Goal: Find specific page/section: Find specific page/section

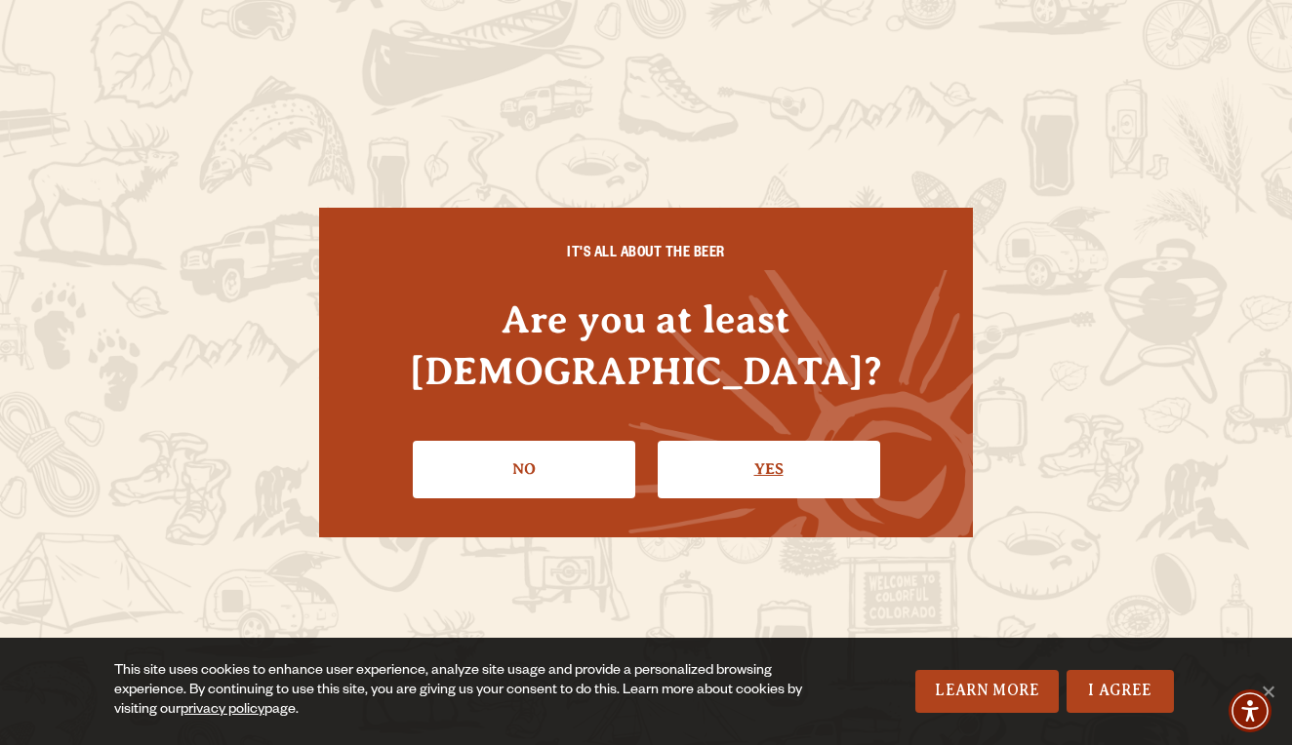
click at [813, 455] on link "Yes" at bounding box center [769, 469] width 222 height 57
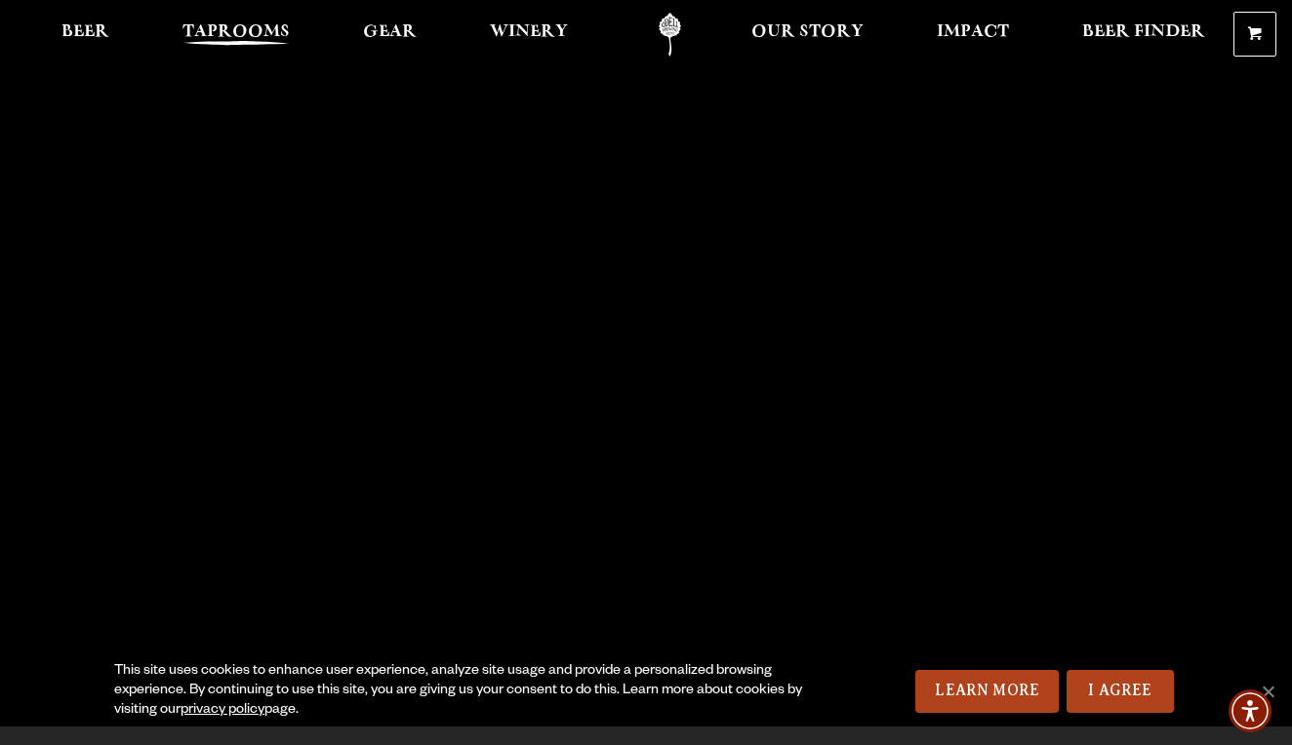
click at [224, 32] on span "Taprooms" at bounding box center [235, 32] width 107 height 16
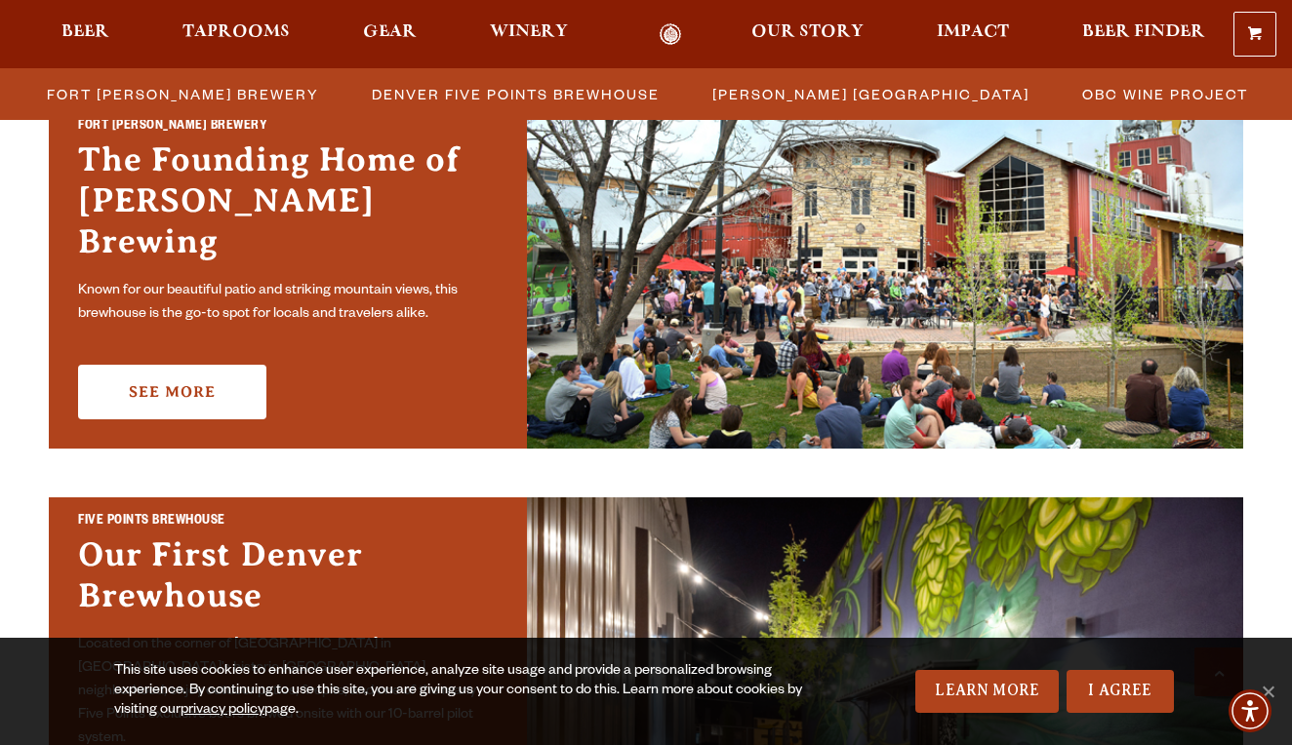
scroll to position [623, 0]
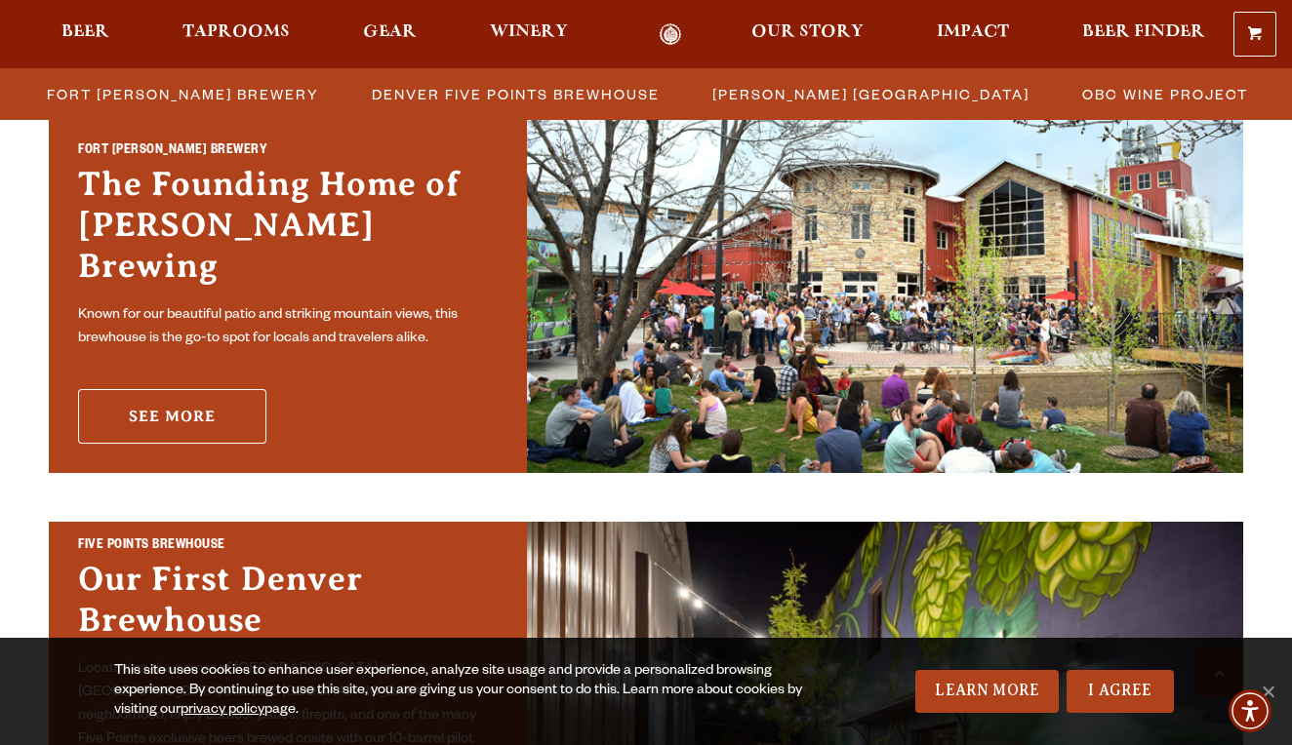
click at [223, 397] on link "See More" at bounding box center [172, 416] width 188 height 55
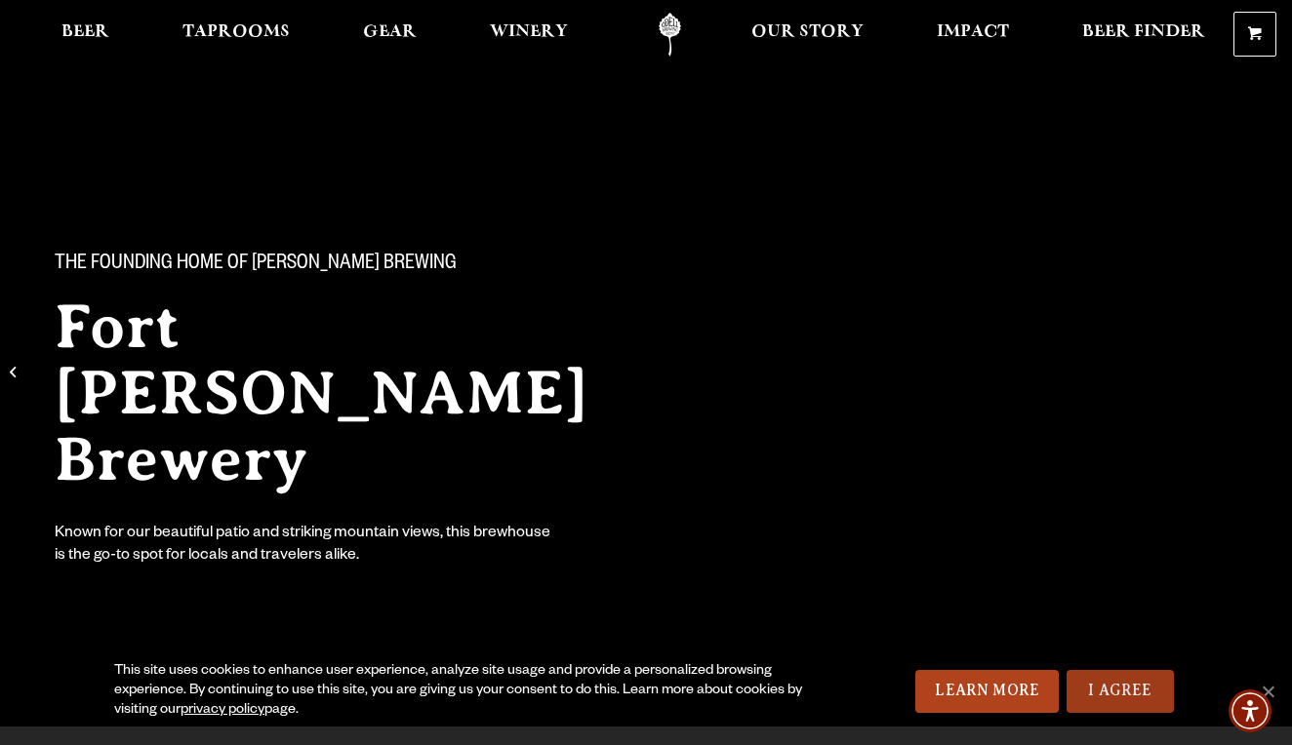
click at [1100, 691] on link "I Agree" at bounding box center [1119, 691] width 107 height 43
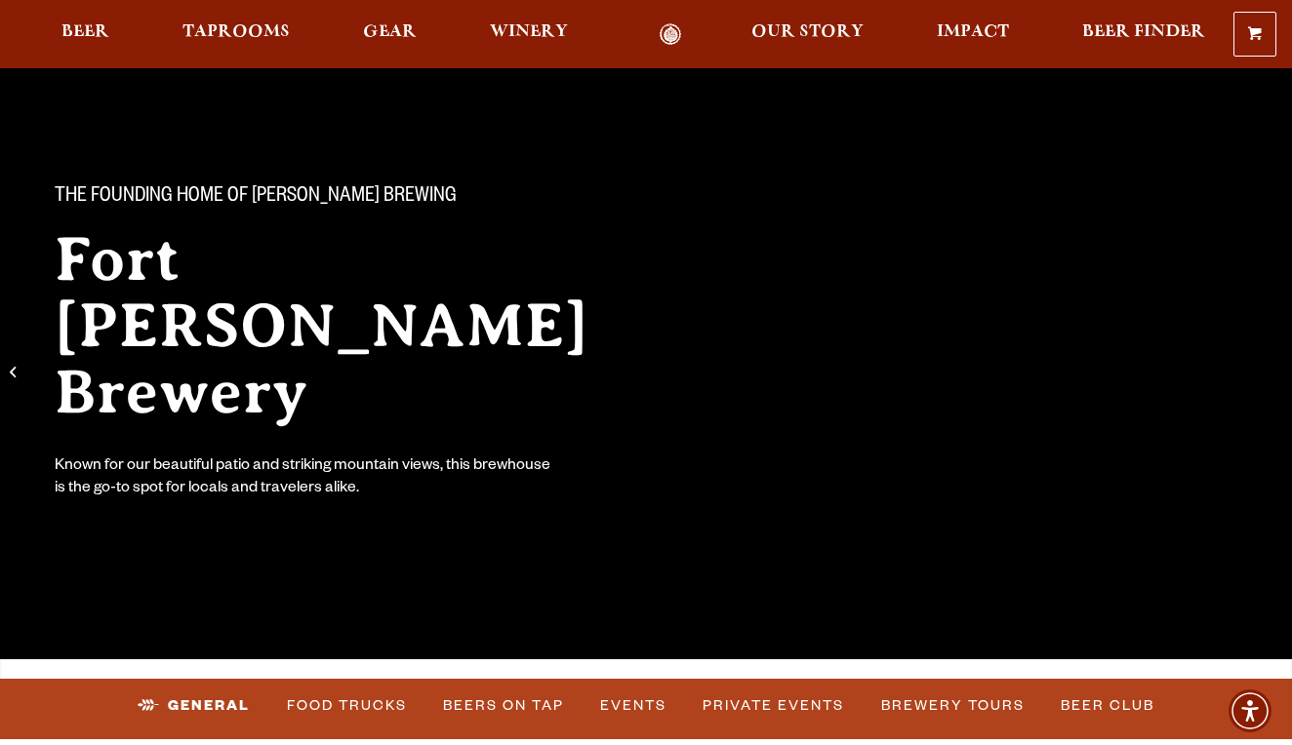
scroll to position [126, 0]
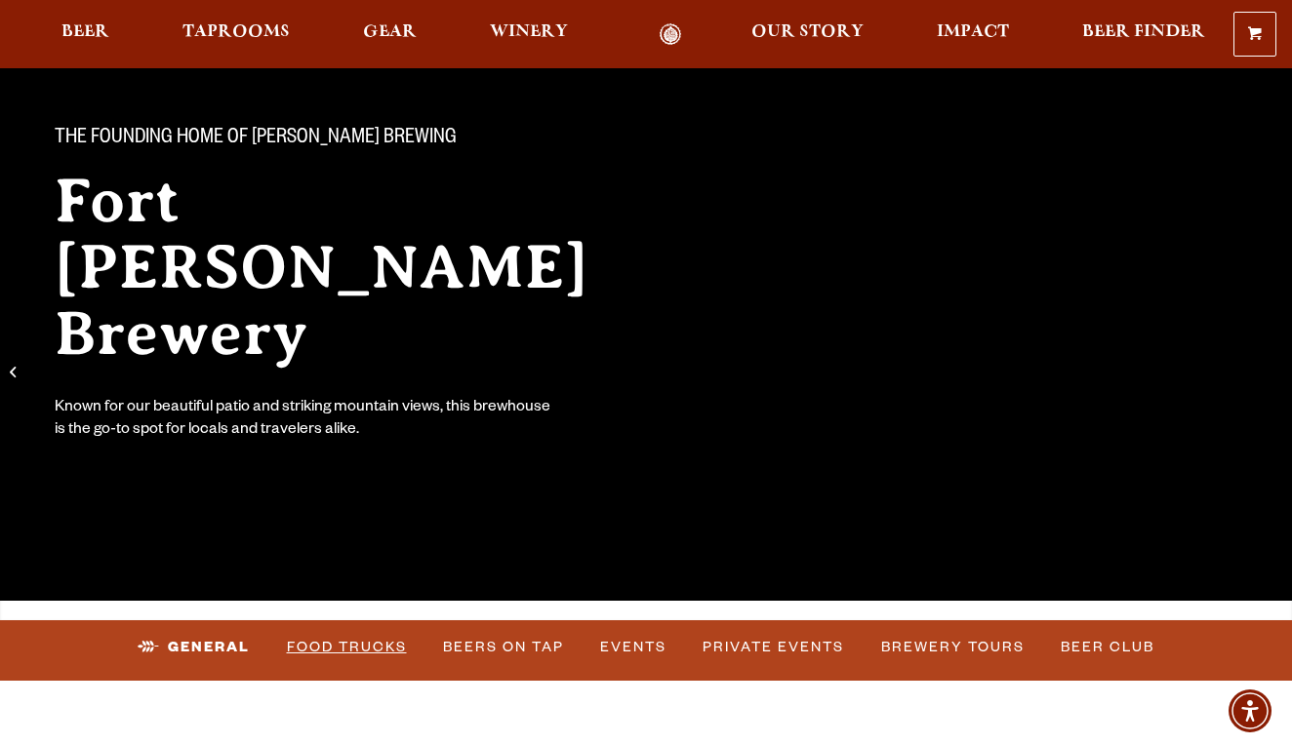
click at [347, 643] on link "Food Trucks" at bounding box center [347, 647] width 136 height 45
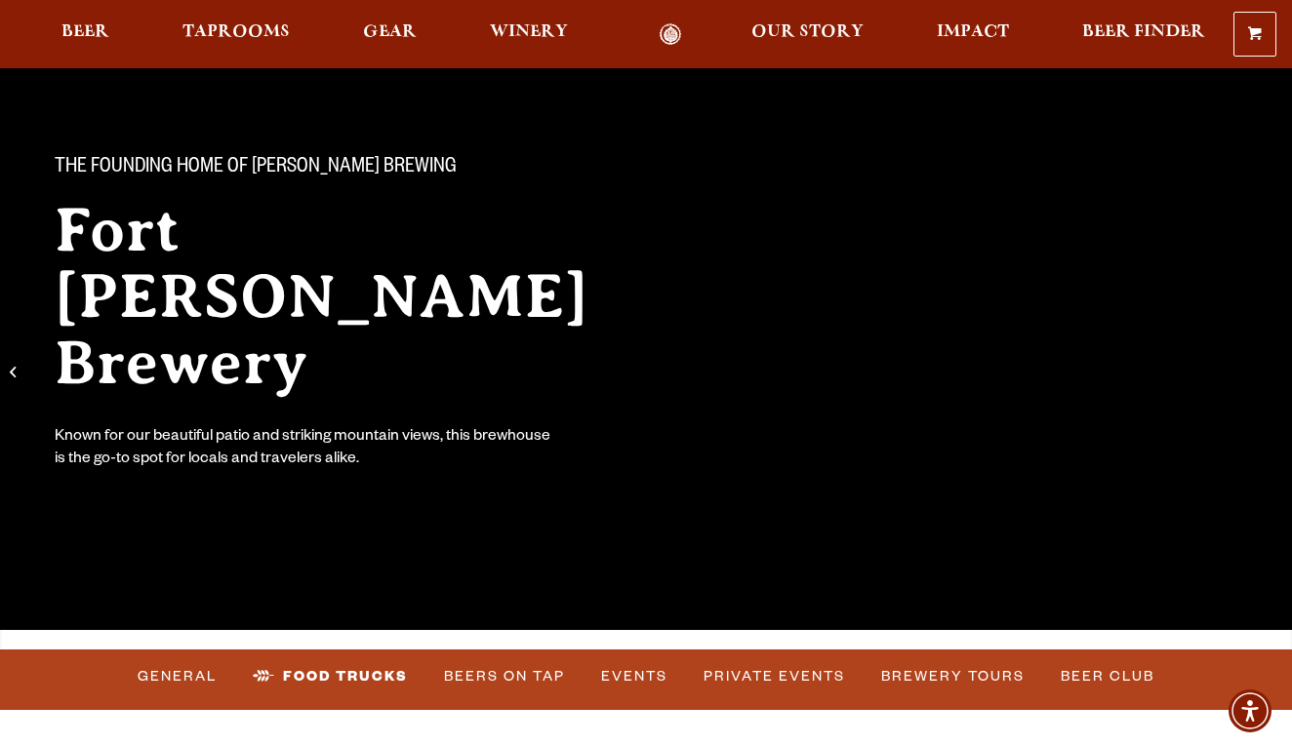
scroll to position [106, 0]
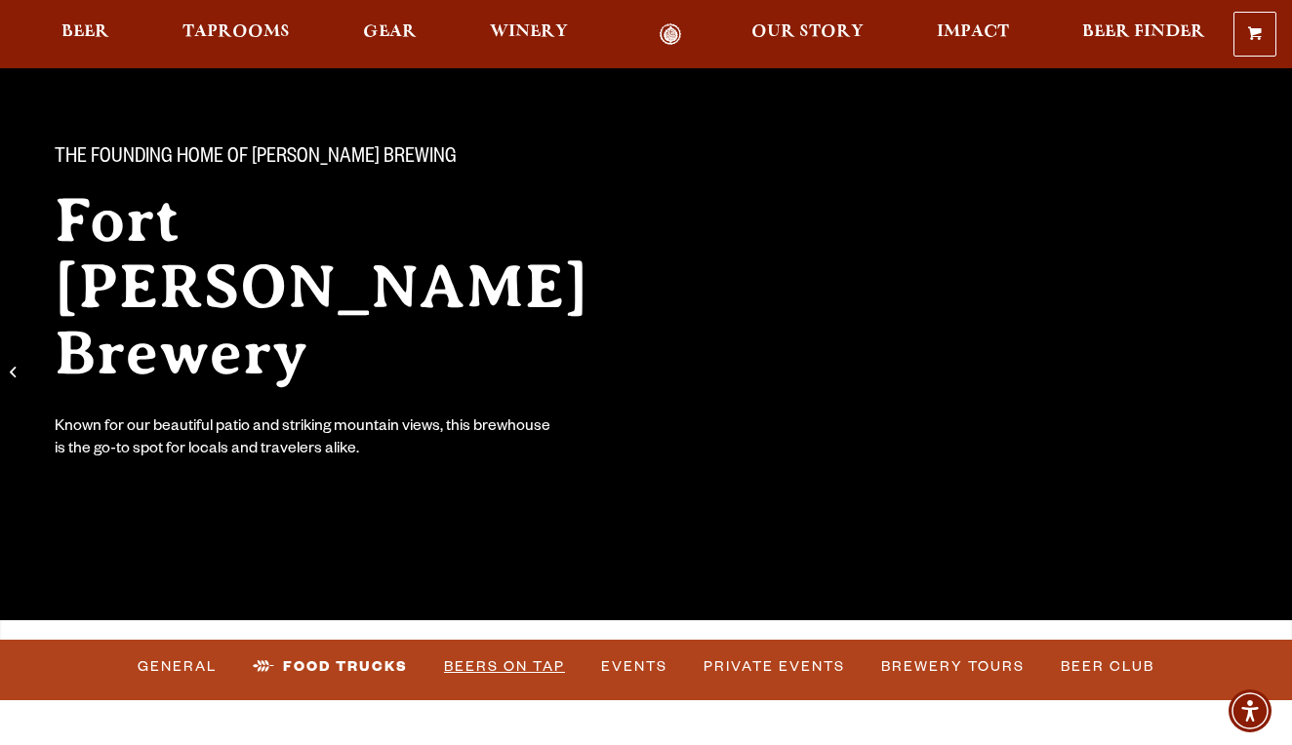
click at [465, 662] on link "Beers on Tap" at bounding box center [504, 667] width 137 height 45
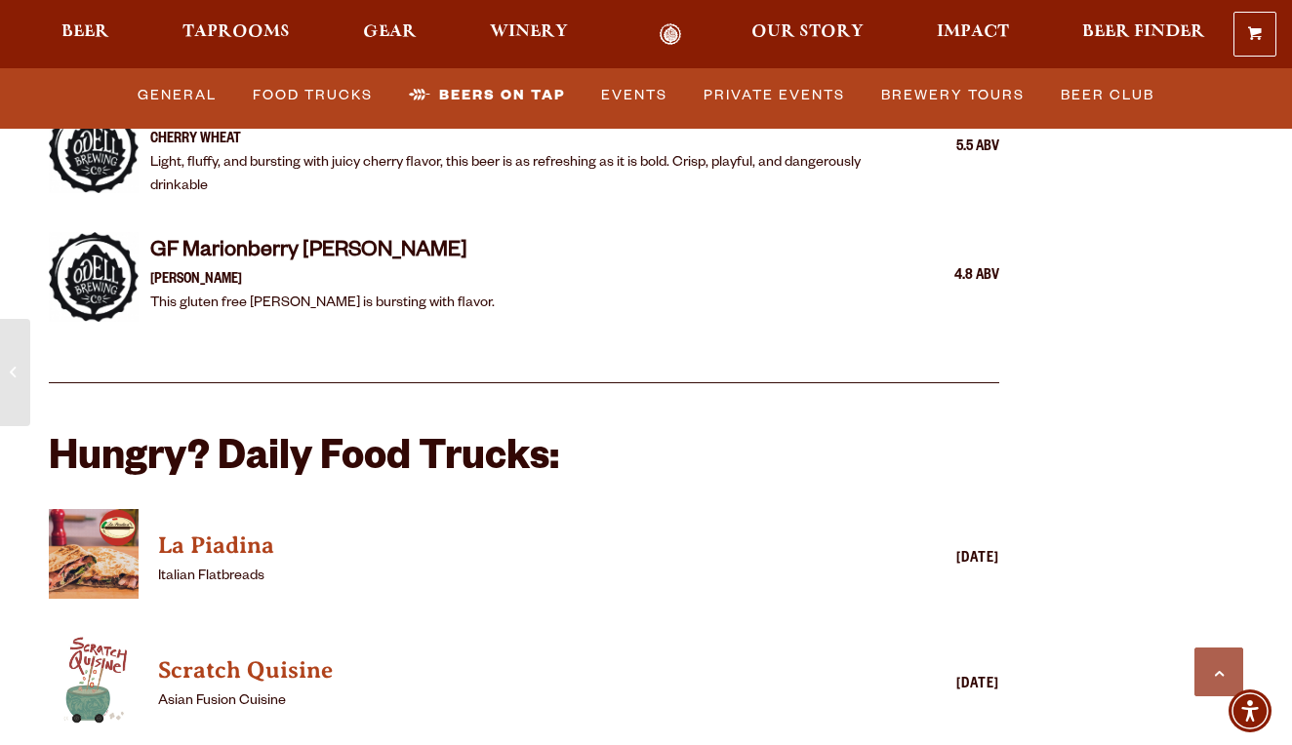
scroll to position [4342, 0]
click at [514, 34] on span "Winery" at bounding box center [529, 32] width 78 height 16
